Goal: Find specific page/section: Find specific page/section

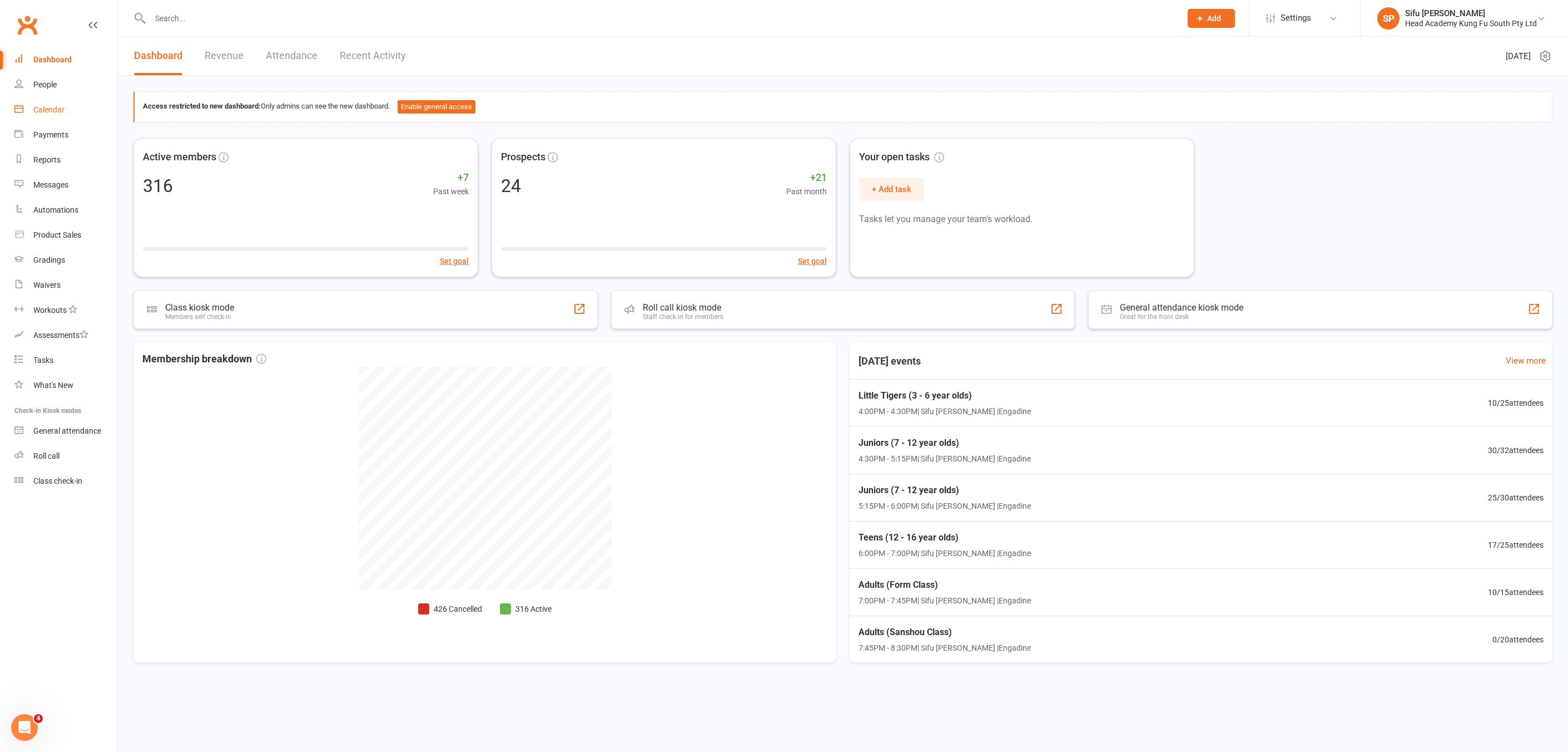
click at [57, 111] on div "Calendar" at bounding box center [49, 110] width 31 height 9
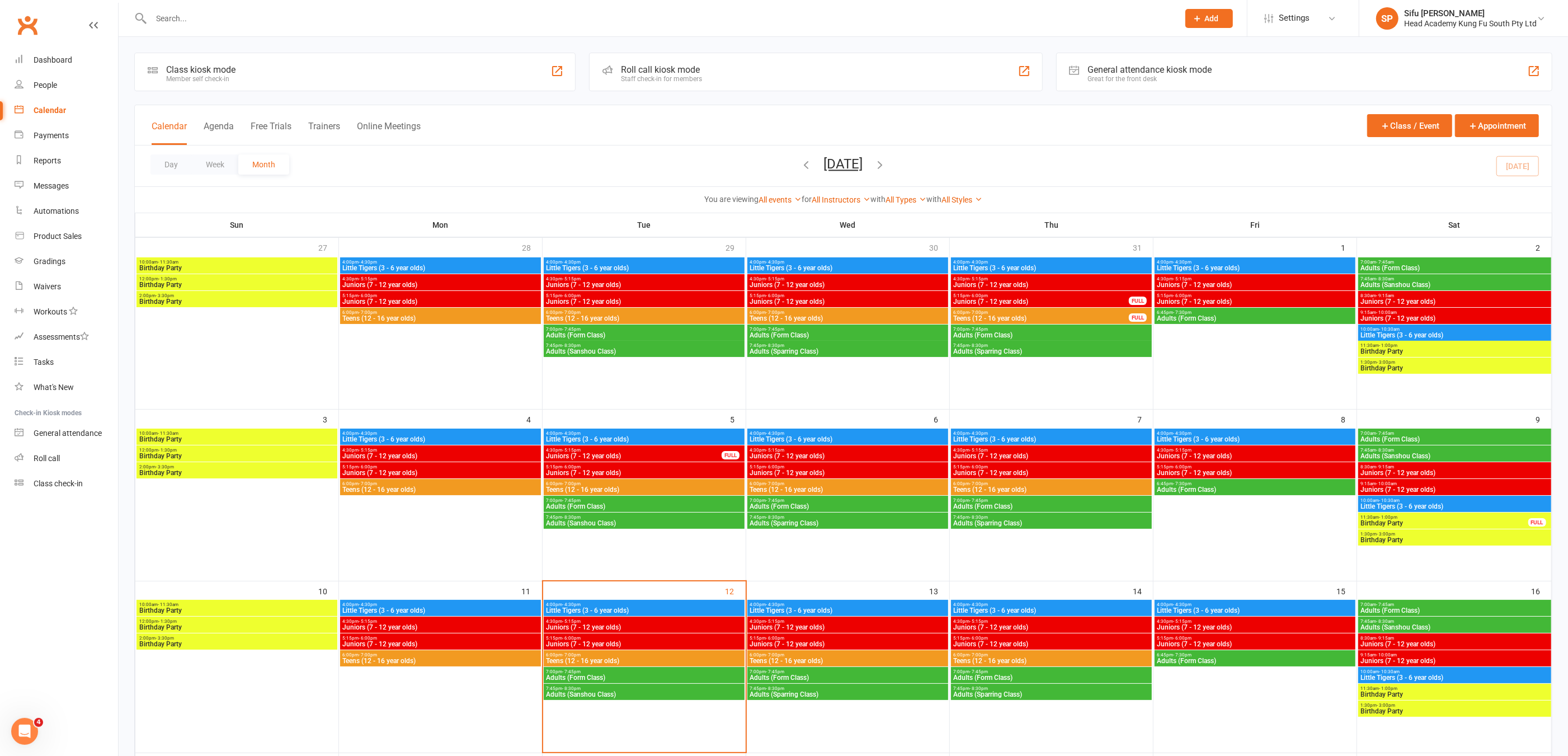
click at [701, 603] on span "4:00pm - 4:30pm" at bounding box center [644, 604] width 196 height 5
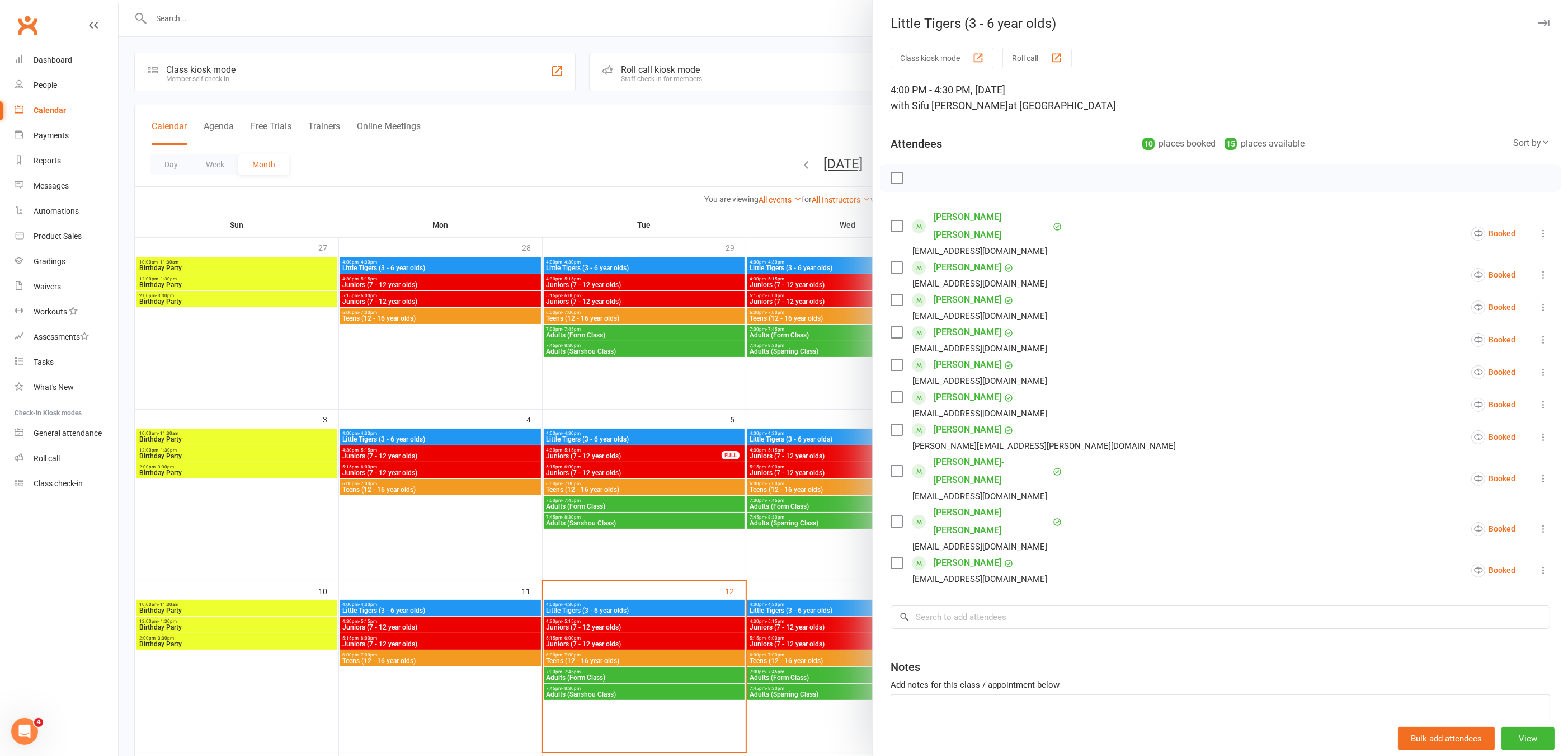
click at [612, 628] on div at bounding box center [843, 378] width 1449 height 756
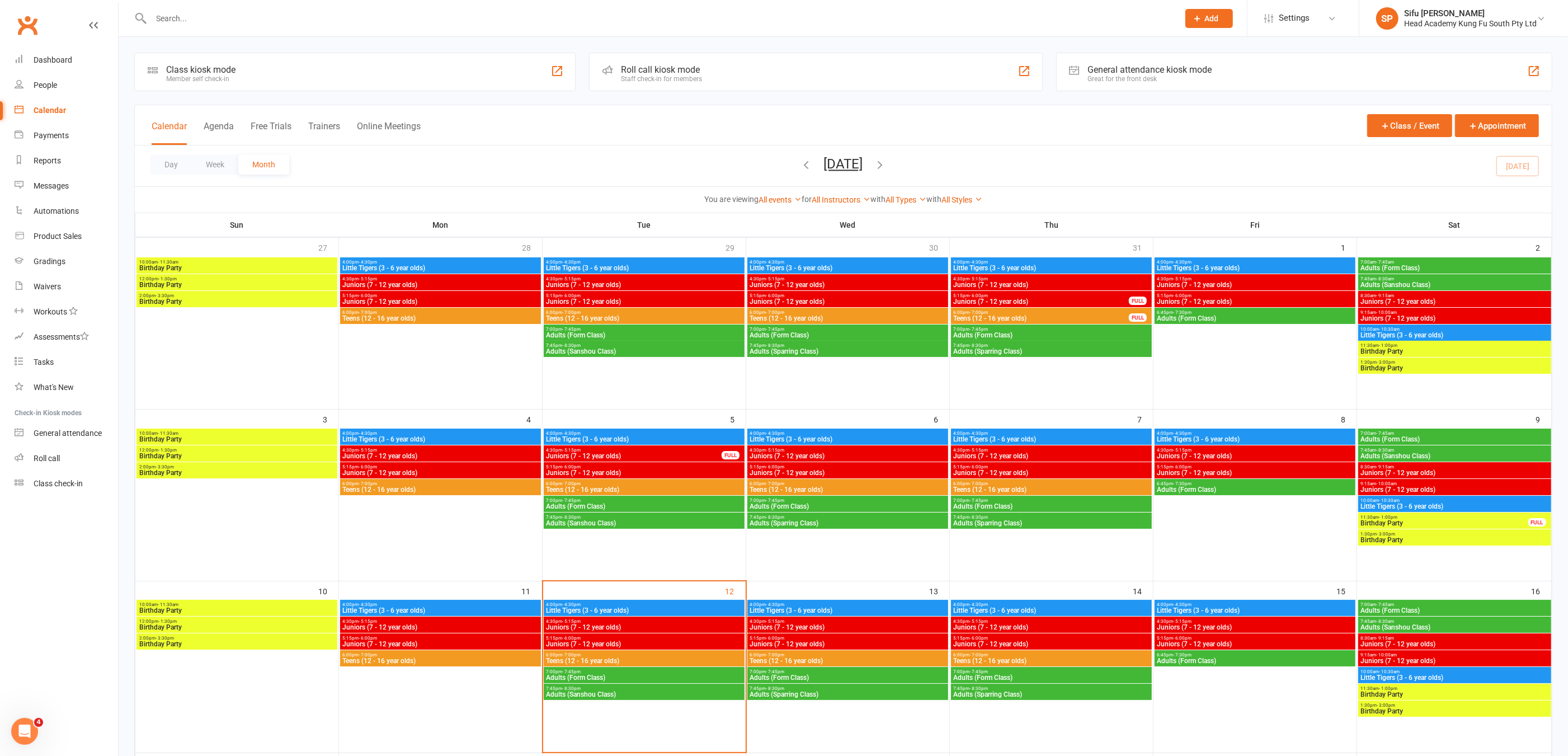
click at [612, 628] on span "Juniors (7 - 12 year olds)" at bounding box center [644, 627] width 196 height 6
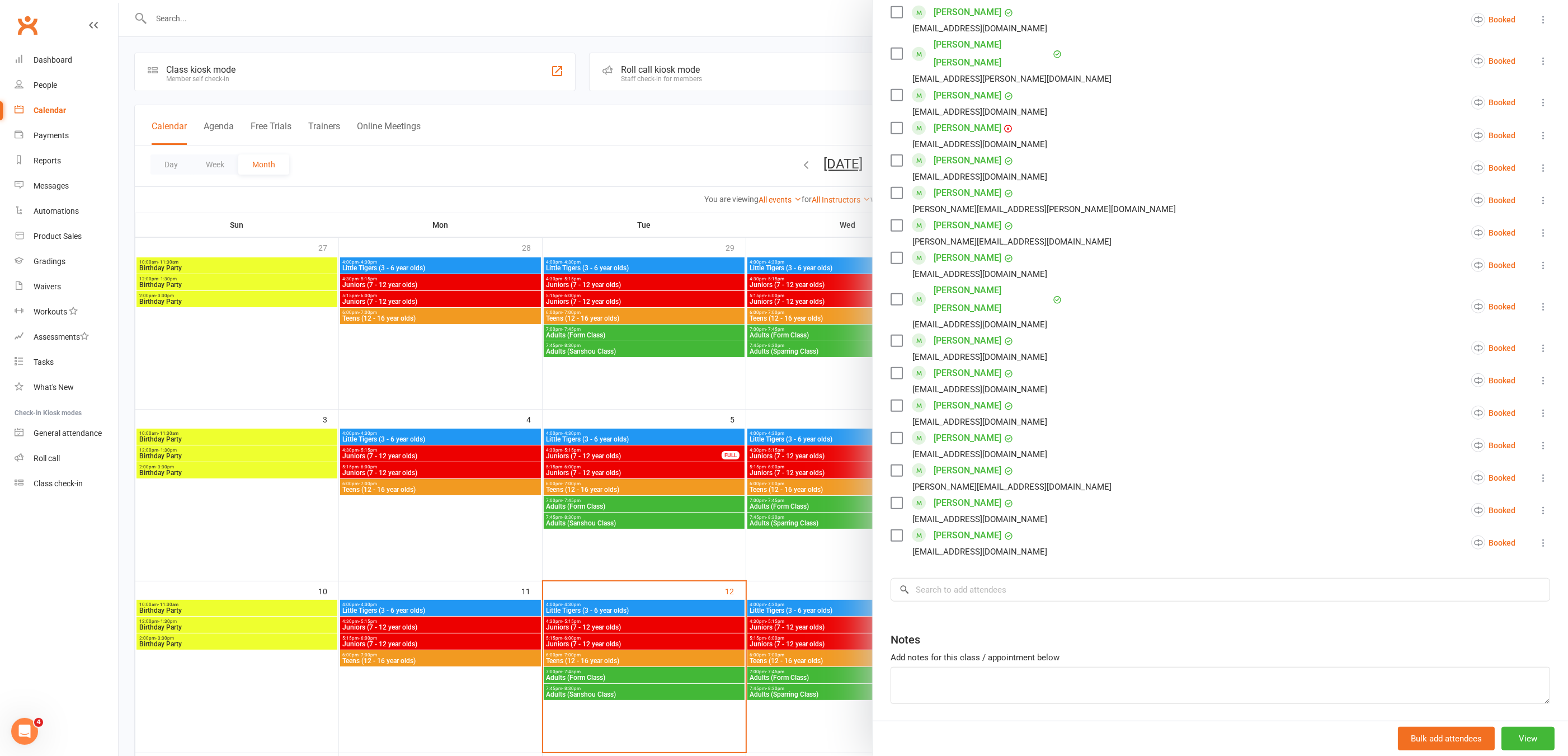
scroll to position [660, 0]
click at [689, 642] on div at bounding box center [843, 378] width 1449 height 756
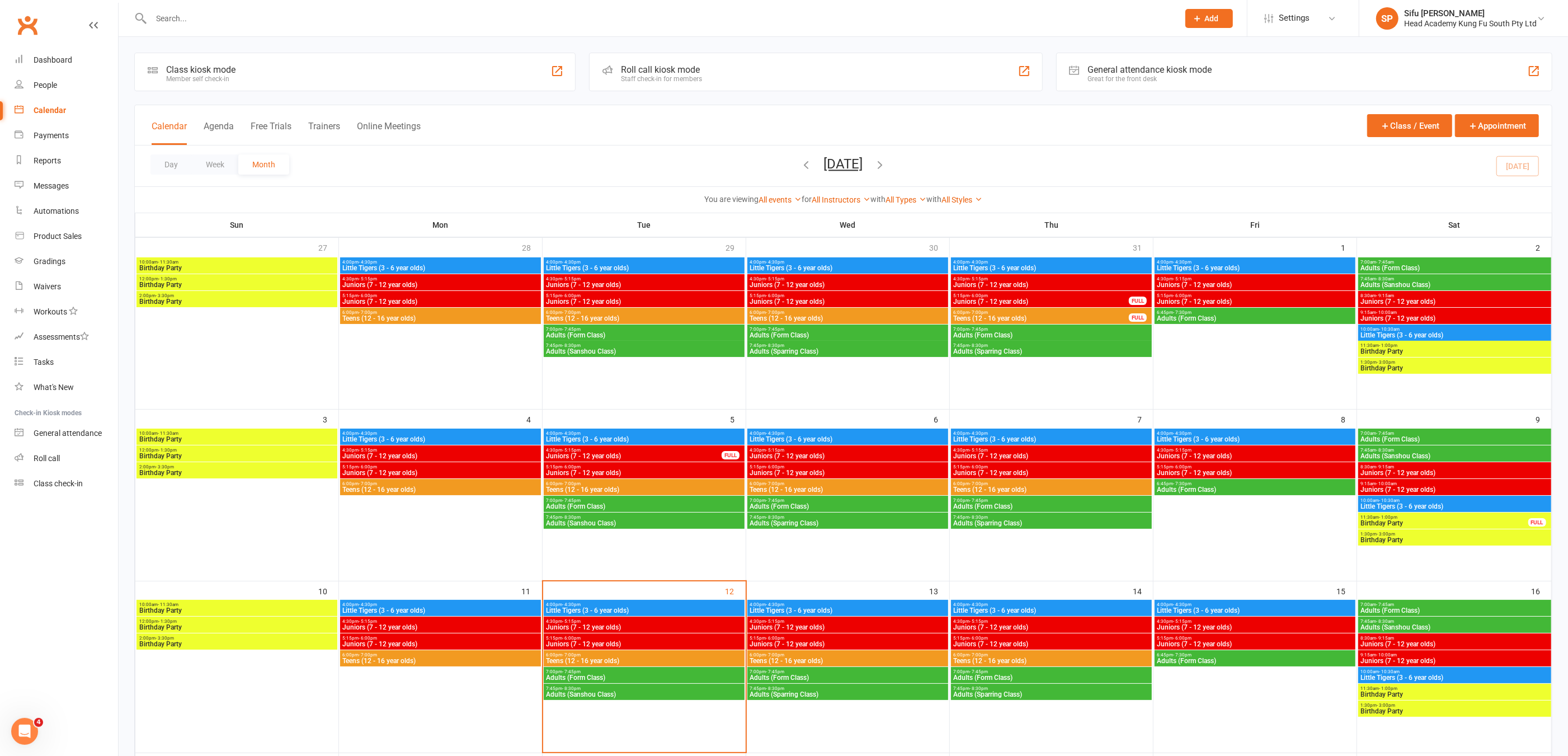
click at [691, 638] on span "5:15pm - 6:00pm" at bounding box center [644, 637] width 196 height 5
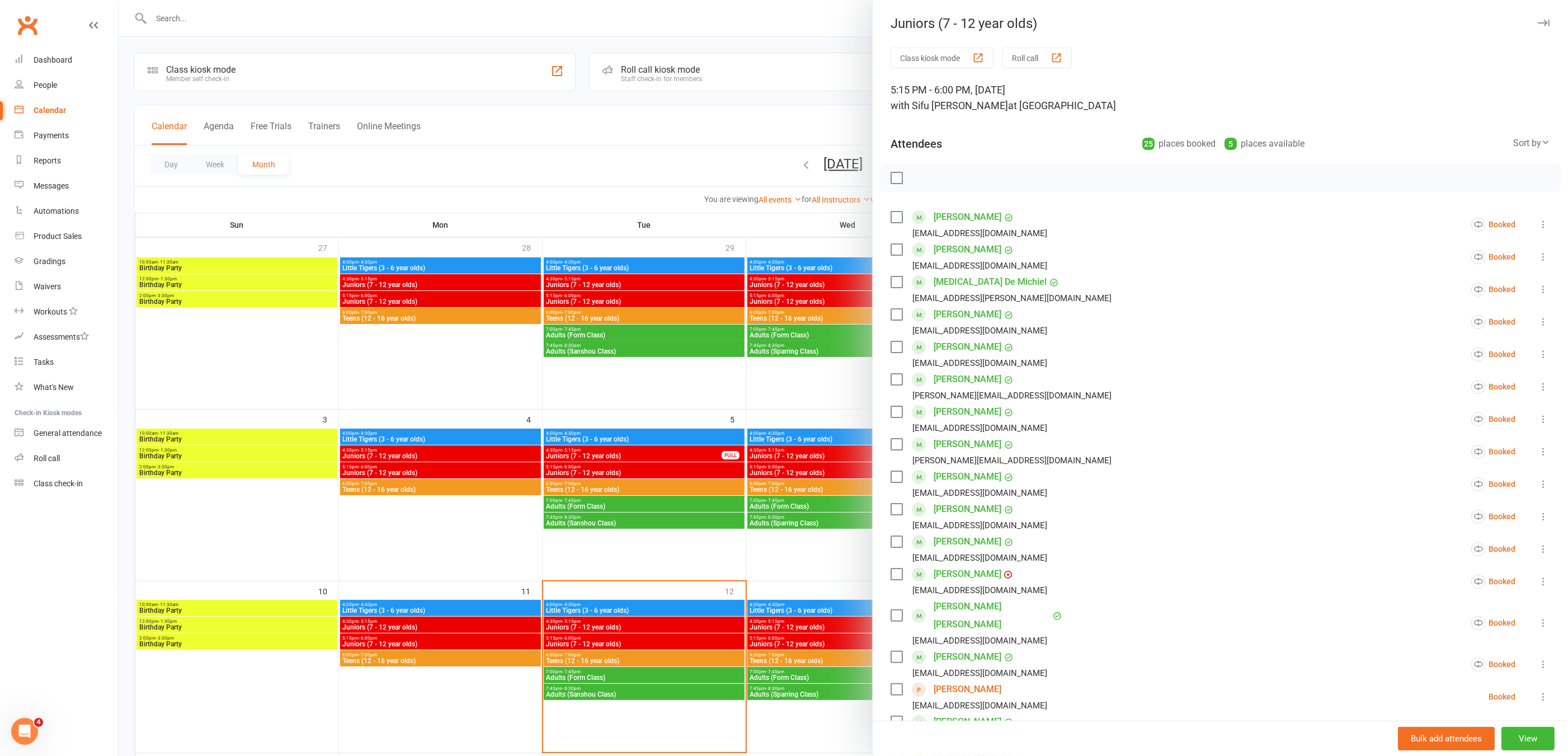
click at [963, 680] on link "[PERSON_NAME]" at bounding box center [967, 688] width 67 height 18
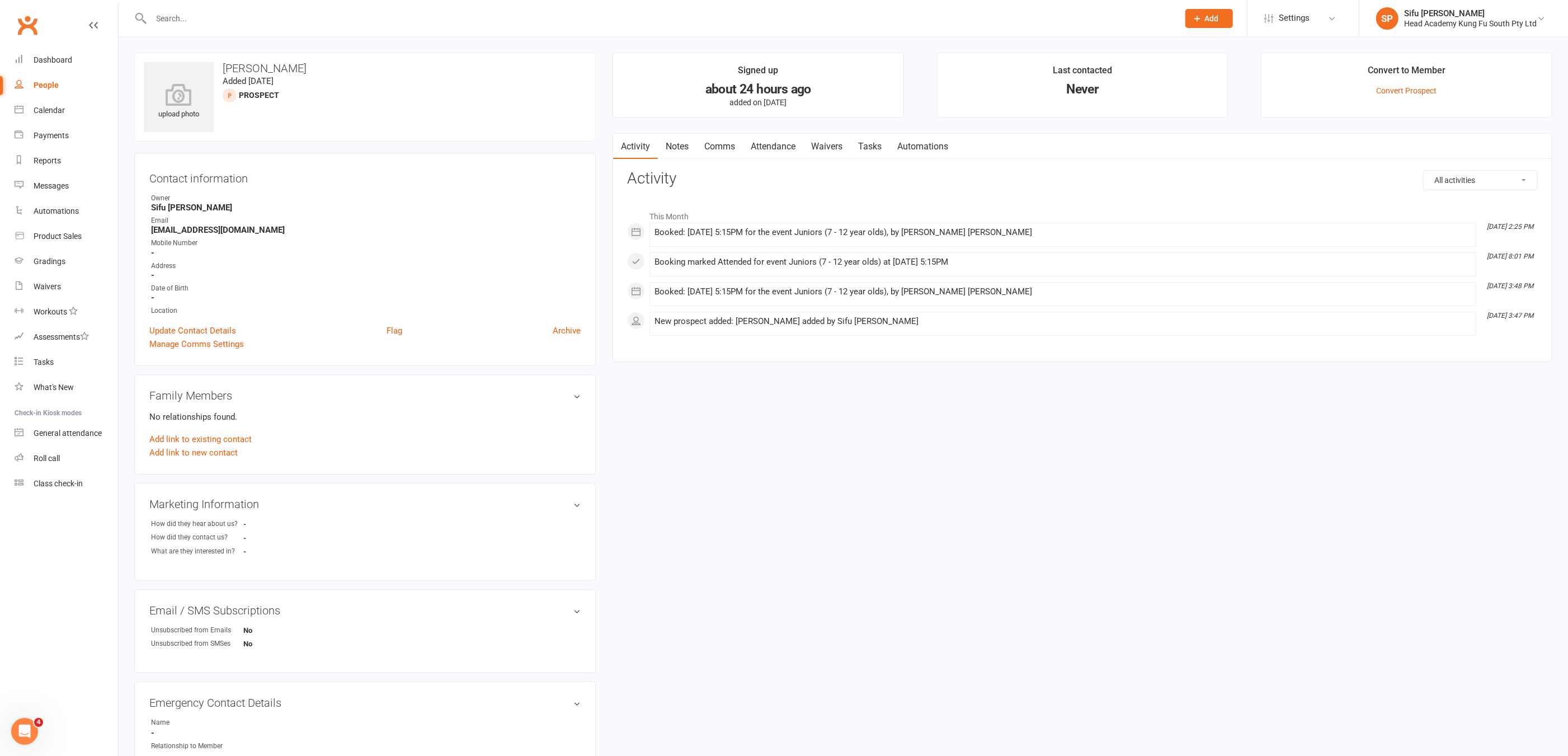
drag, startPoint x: 222, startPoint y: 65, endPoint x: 322, endPoint y: 68, distance: 100.0
click at [322, 68] on h3 "[PERSON_NAME]" at bounding box center [364, 68] width 443 height 12
copy h3 "[PERSON_NAME]"
